Goal: Task Accomplishment & Management: Complete application form

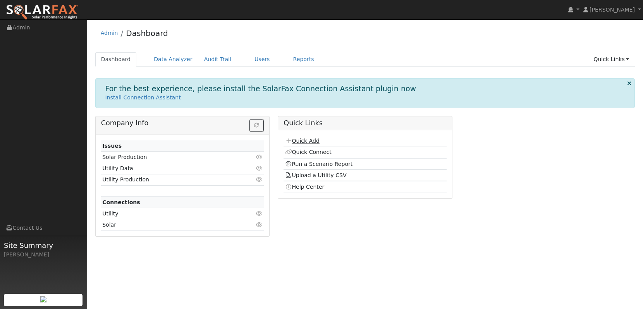
click at [307, 140] on link "Quick Add" at bounding box center [302, 141] width 34 height 6
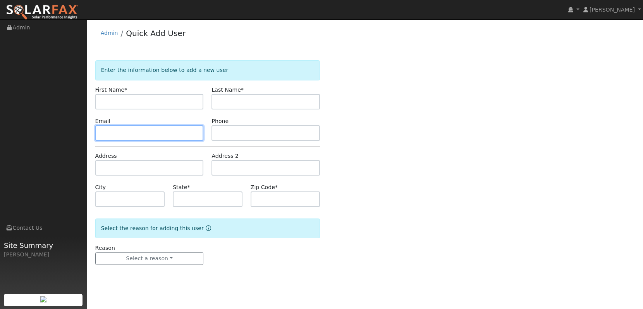
click at [151, 127] on input "text" at bounding box center [149, 132] width 108 height 15
paste input "[EMAIL_ADDRESS][DOMAIN_NAME]"
type input "[EMAIL_ADDRESS][DOMAIN_NAME]"
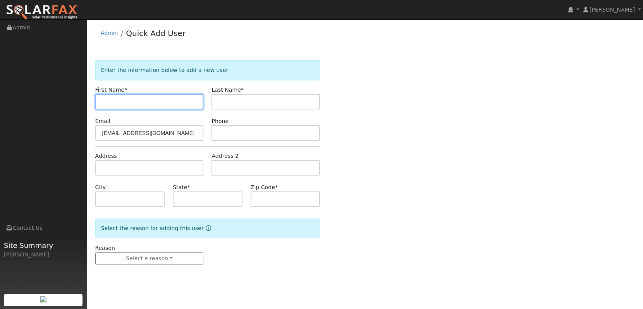
click at [173, 101] on input "text" at bounding box center [149, 101] width 108 height 15
paste input "[PERSON_NAME]"
drag, startPoint x: 171, startPoint y: 101, endPoint x: 122, endPoint y: 99, distance: 48.8
click at [122, 100] on input "[PERSON_NAME]" at bounding box center [149, 101] width 108 height 15
type input "[PERSON_NAME]"
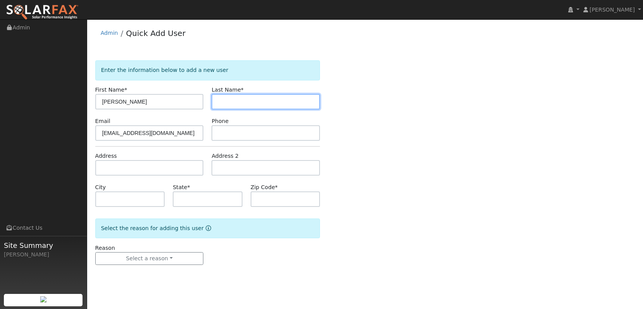
click at [243, 97] on input "text" at bounding box center [265, 101] width 108 height 15
paste input "[PERSON_NAME]"
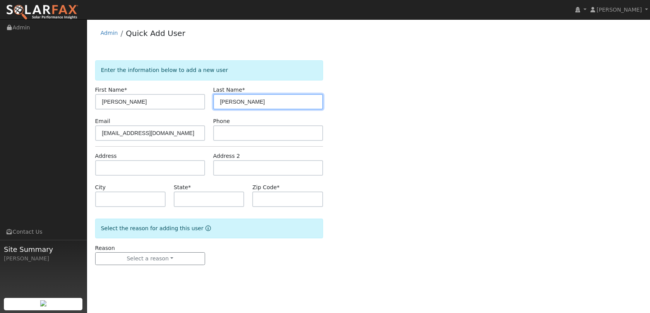
type input "[PERSON_NAME]"
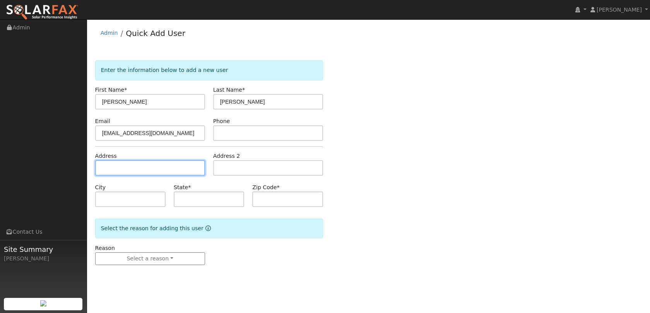
click at [185, 163] on input "text" at bounding box center [150, 167] width 110 height 15
paste input "24745 Via Princessa"
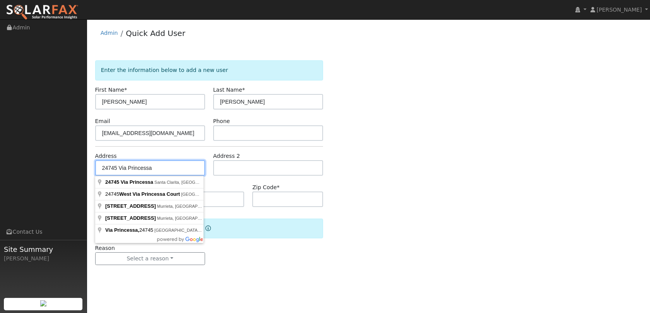
type input "24745 Via Princessa"
click at [215, 167] on input "text" at bounding box center [268, 167] width 110 height 15
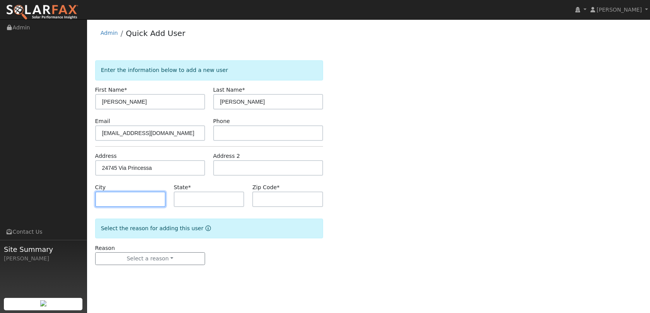
click at [146, 203] on input "text" at bounding box center [130, 199] width 70 height 15
paste input "[GEOGRAPHIC_DATA]"
type input "[GEOGRAPHIC_DATA]"
click at [216, 198] on input "text" at bounding box center [209, 199] width 70 height 15
type input "CA"
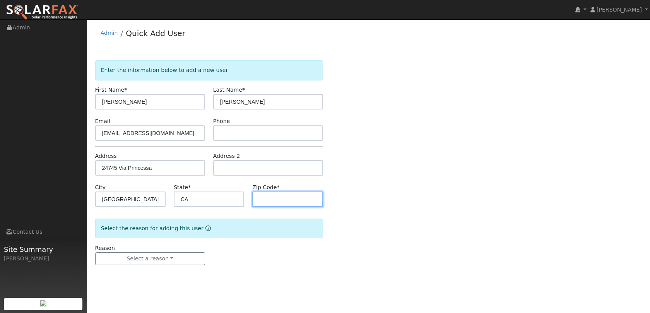
click at [276, 206] on input "text" at bounding box center [287, 199] width 70 height 15
paste input "92630"
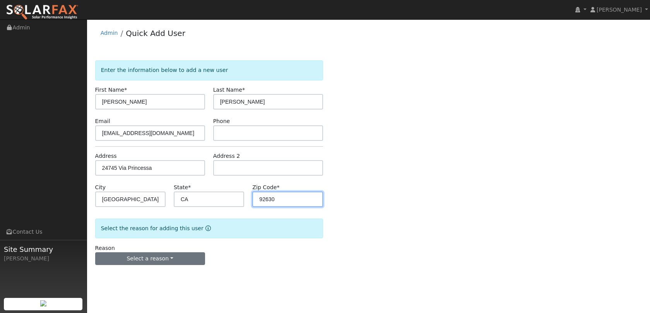
type input "92630"
click at [145, 260] on button "Select a reason" at bounding box center [150, 258] width 110 height 13
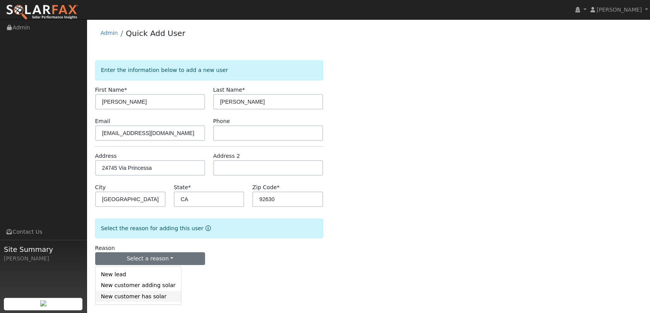
click at [142, 301] on link "New customer has solar" at bounding box center [139, 296] width 86 height 11
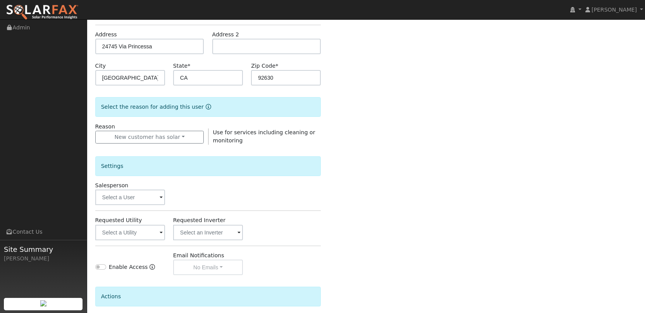
scroll to position [123, 0]
click at [135, 196] on input "text" at bounding box center [130, 196] width 70 height 15
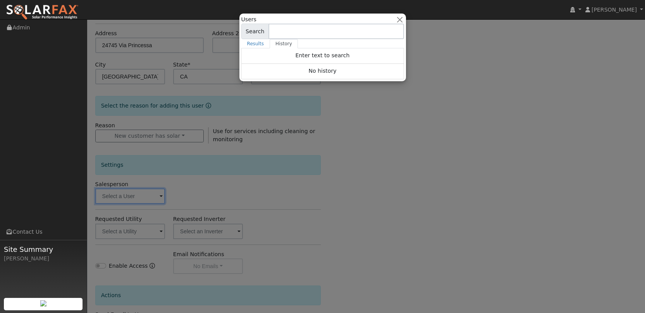
click at [141, 225] on div at bounding box center [322, 156] width 645 height 313
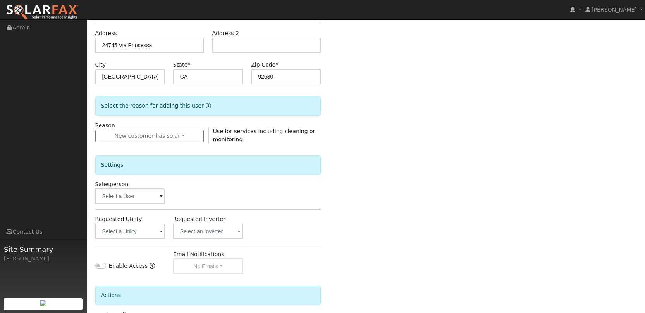
click at [134, 241] on div "Settings Salesperson Requested Utility Requested Inverter Enable Access Email N…" at bounding box center [208, 209] width 226 height 130
click at [135, 230] on input "text" at bounding box center [130, 231] width 70 height 15
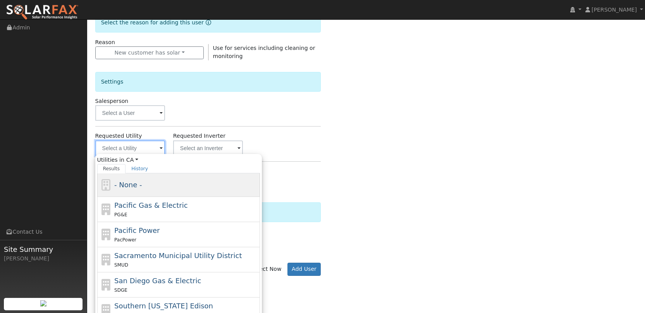
scroll to position [232, 0]
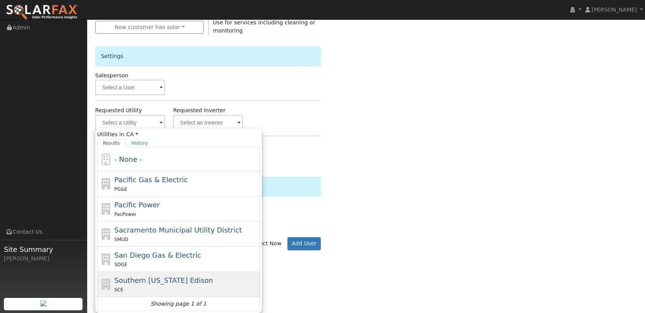
click at [160, 287] on div "SCE" at bounding box center [186, 290] width 144 height 8
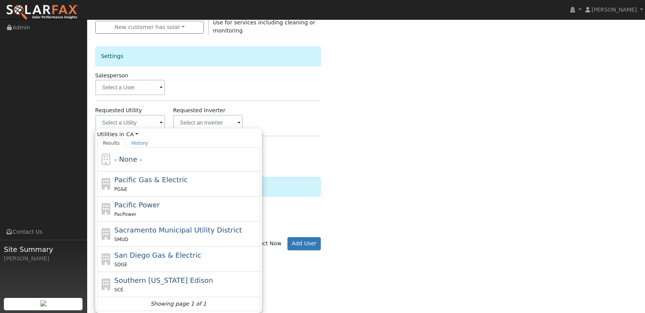
type input "Southern [US_STATE] Edison"
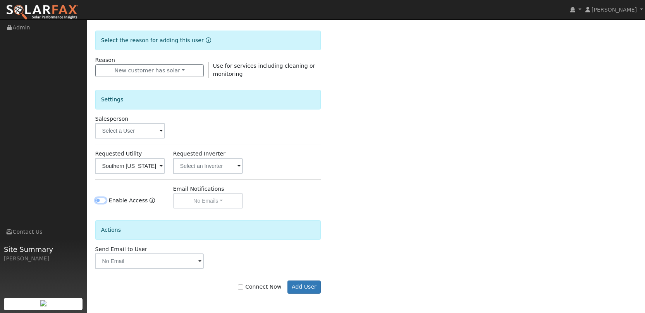
click at [99, 201] on input "Enable Access" at bounding box center [100, 200] width 11 height 5
checkbox input "true"
click at [202, 164] on input "text" at bounding box center [208, 165] width 70 height 15
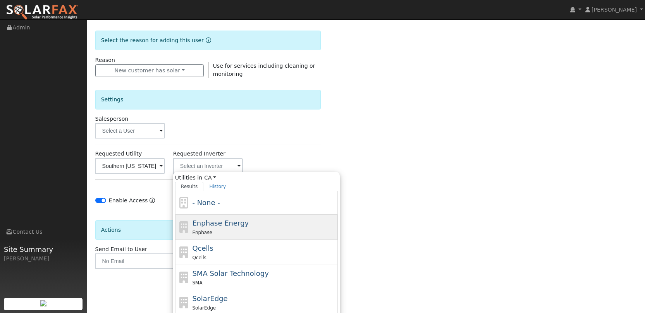
click at [218, 227] on span "Enphase Energy" at bounding box center [220, 223] width 57 height 8
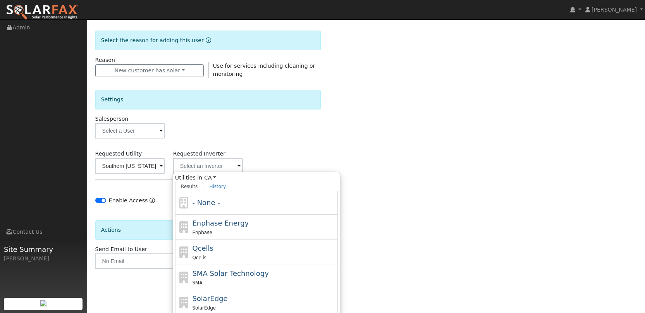
type input "Enphase Energy"
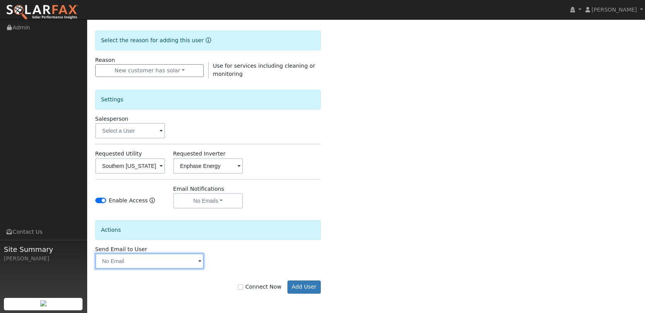
click at [185, 264] on input "text" at bounding box center [149, 261] width 109 height 15
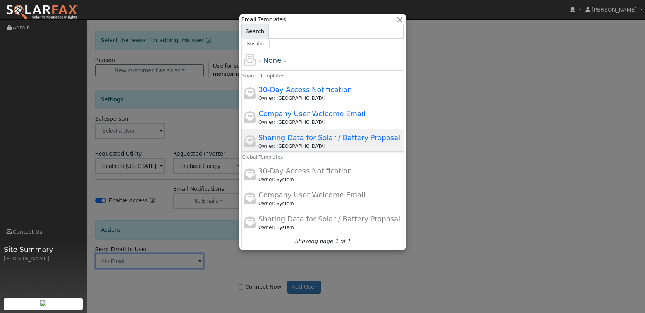
click at [314, 143] on div "Owner: [GEOGRAPHIC_DATA]" at bounding box center [330, 146] width 144 height 7
type input "Sharing Data for Solar / Battery Proposal"
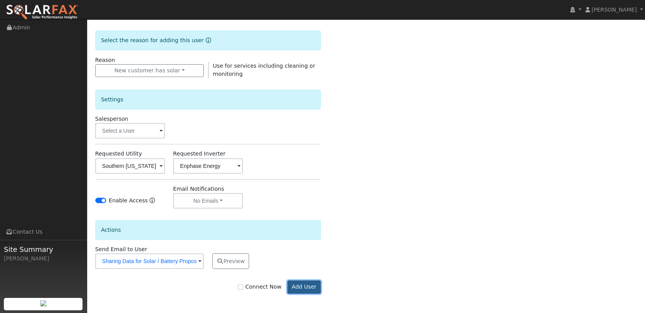
click at [299, 291] on button "Add User" at bounding box center [304, 287] width 34 height 13
